Goal: Task Accomplishment & Management: Use online tool/utility

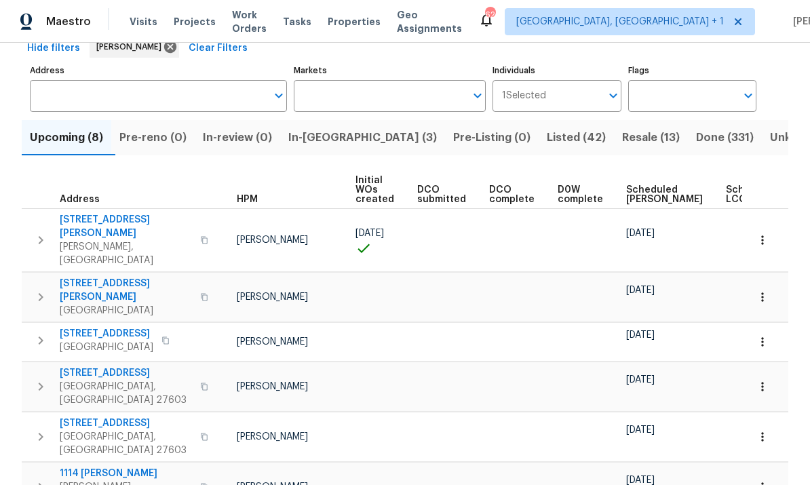
scroll to position [71, 0]
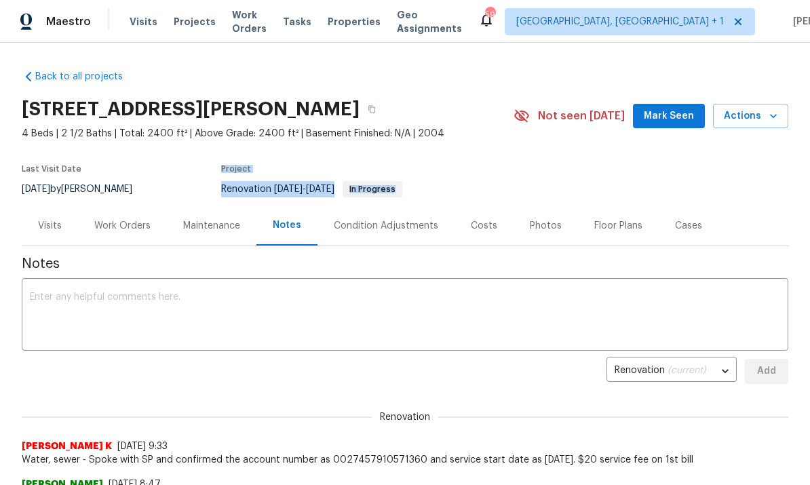
click at [124, 228] on div "Work Orders" at bounding box center [122, 226] width 56 height 14
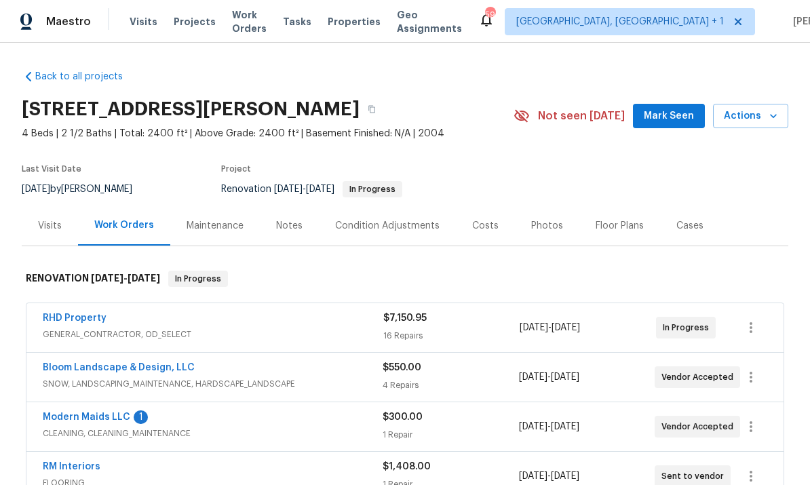
click at [291, 225] on div "Notes" at bounding box center [289, 226] width 26 height 14
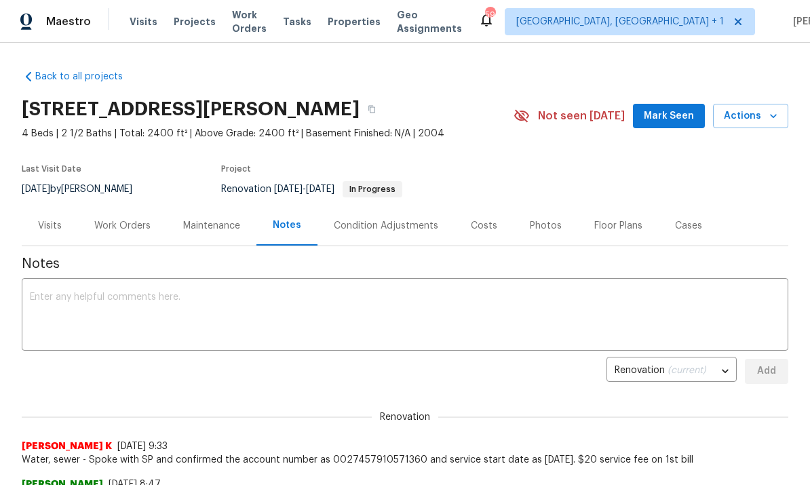
click at [128, 227] on div "Work Orders" at bounding box center [122, 226] width 56 height 14
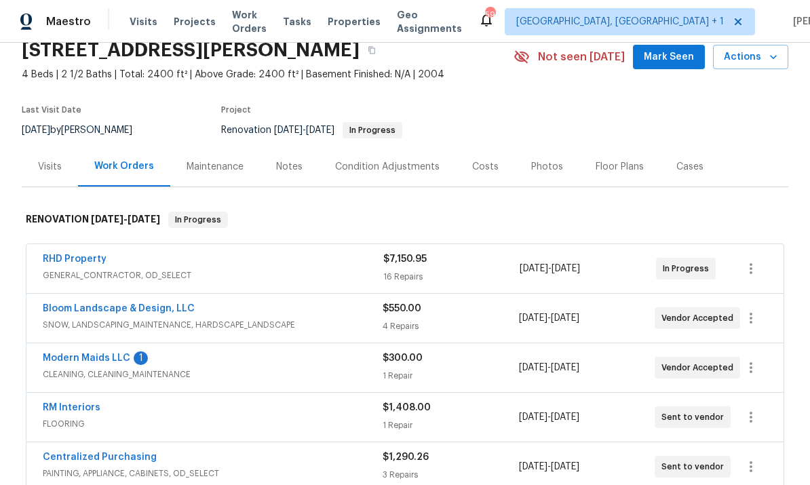
scroll to position [58, 0]
click at [108, 357] on link "Modern Maids LLC" at bounding box center [87, 358] width 88 height 9
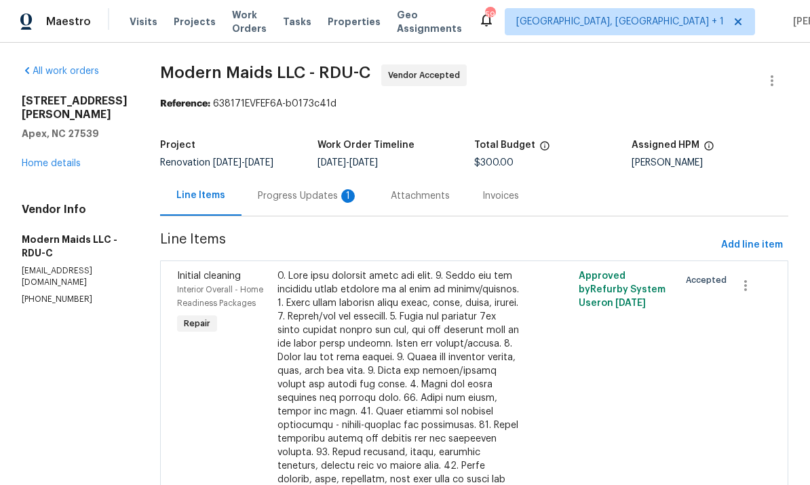
click at [319, 202] on div "Progress Updates 1" at bounding box center [308, 196] width 100 height 14
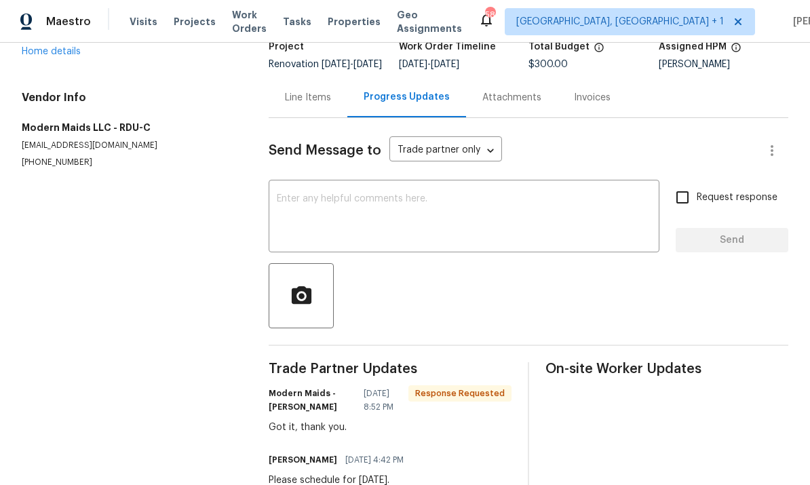
scroll to position [98, 0]
click at [309, 195] on textarea at bounding box center [464, 218] width 374 height 47
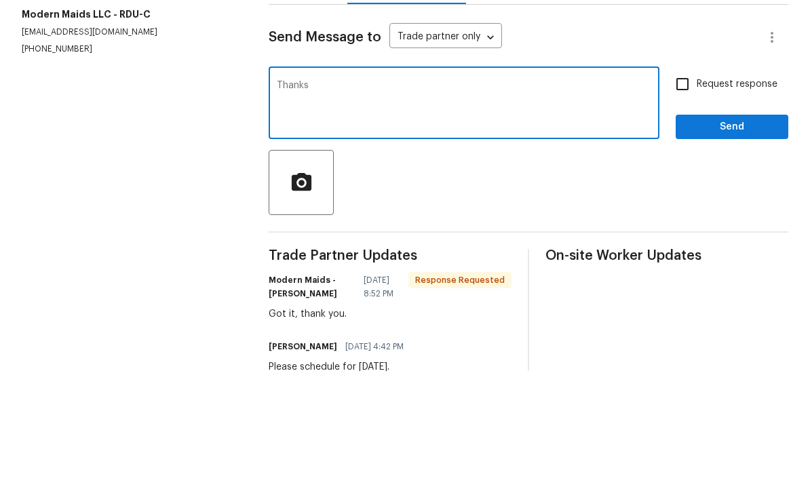
type textarea "Thanks"
click at [731, 233] on span "Send" at bounding box center [731, 241] width 91 height 17
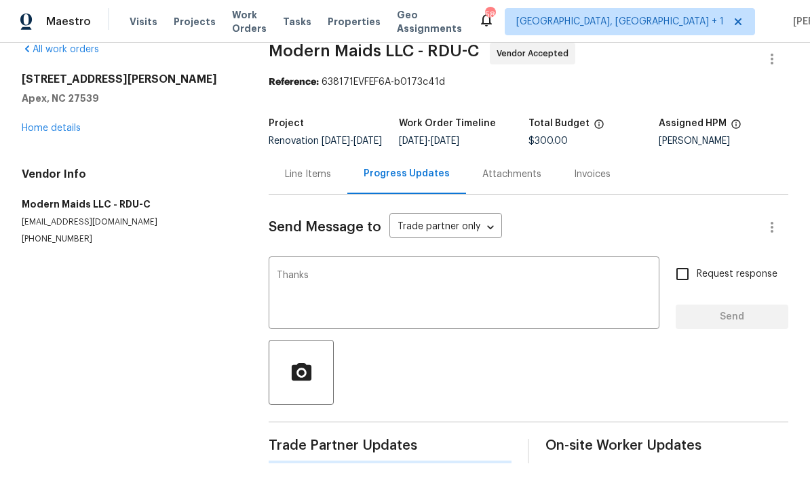
scroll to position [0, 0]
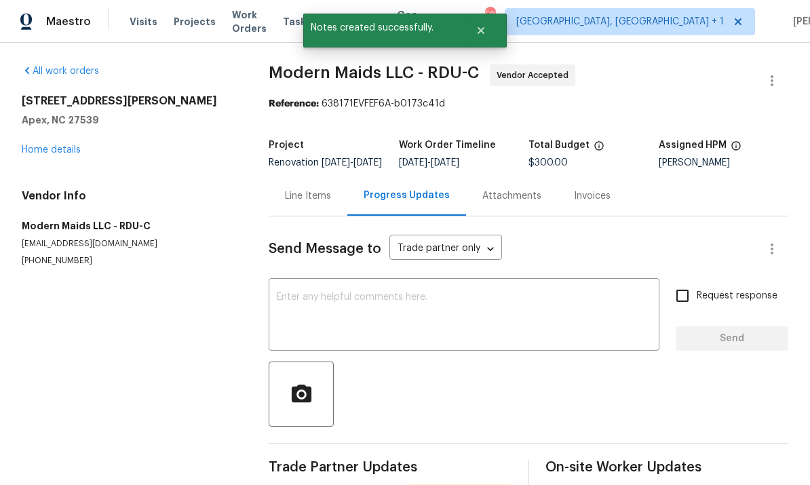
click at [79, 145] on link "Home details" at bounding box center [51, 149] width 59 height 9
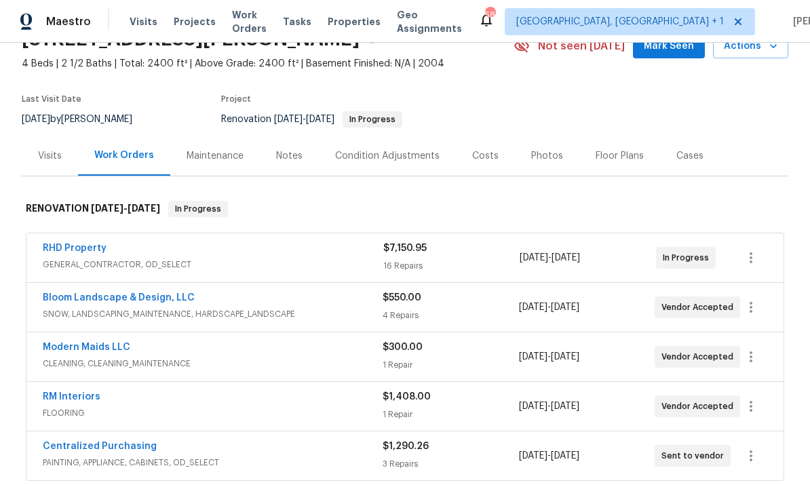
scroll to position [77, 0]
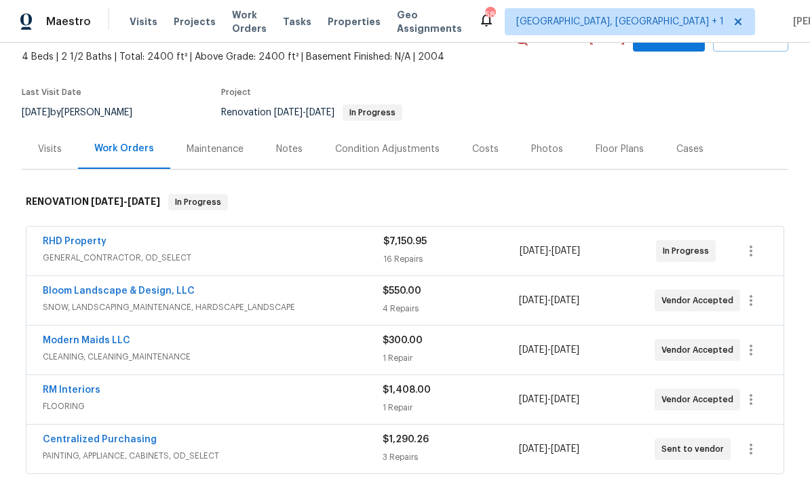
click at [77, 385] on link "RM Interiors" at bounding box center [72, 389] width 58 height 9
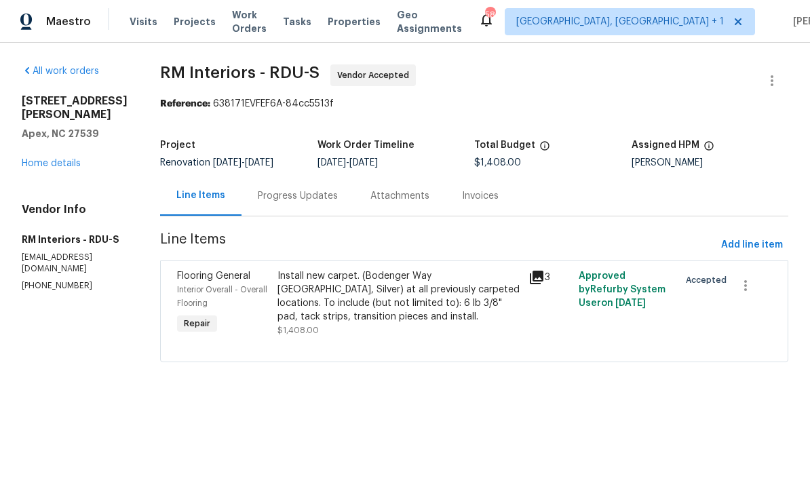
click at [298, 198] on div "Progress Updates" at bounding box center [298, 196] width 80 height 14
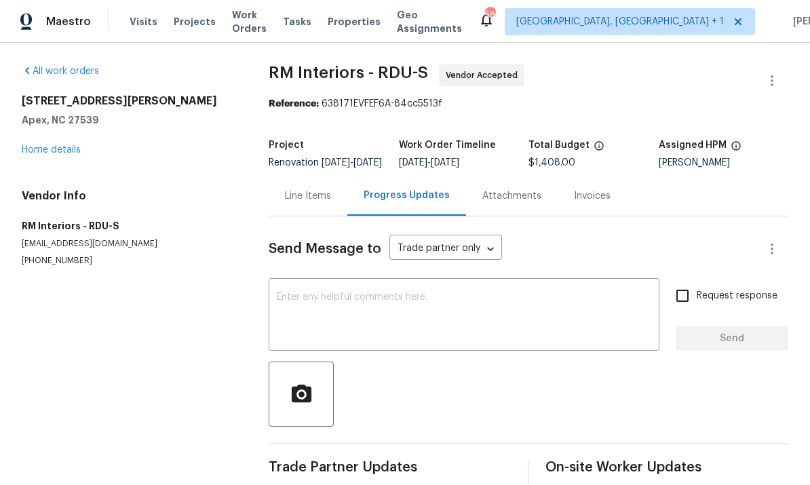
click at [80, 145] on link "Home details" at bounding box center [51, 149] width 59 height 9
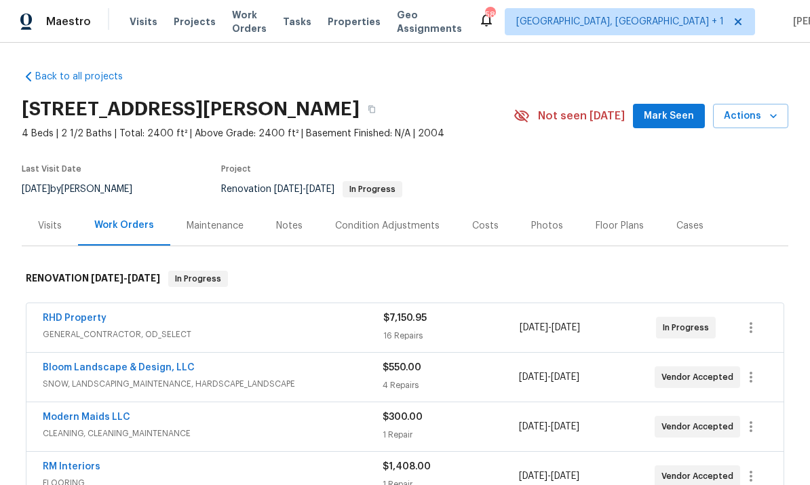
click at [684, 108] on span "Mark Seen" at bounding box center [669, 116] width 50 height 17
